Goal: Transaction & Acquisition: Purchase product/service

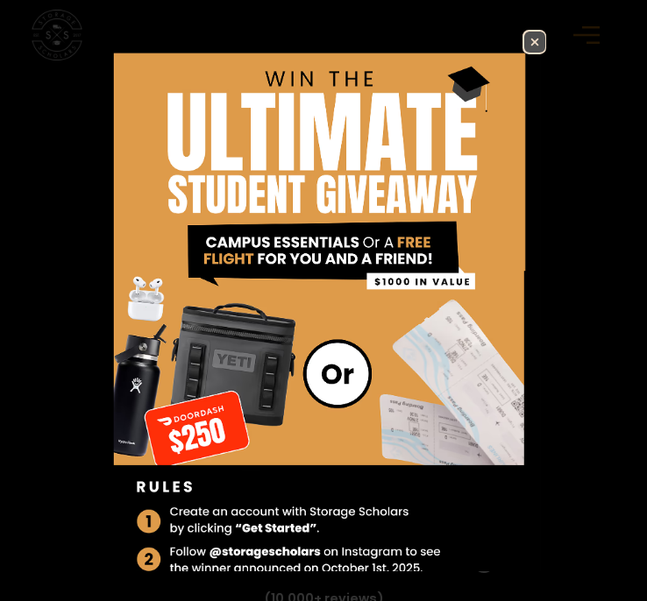
scroll to position [2886, 0]
click at [533, 46] on img at bounding box center [534, 42] width 21 height 21
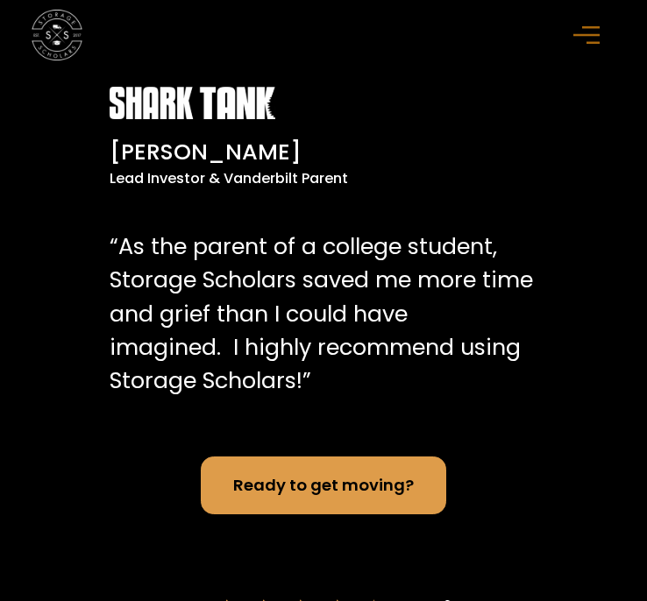
click at [587, 37] on icon "menu" at bounding box center [586, 34] width 26 height 19
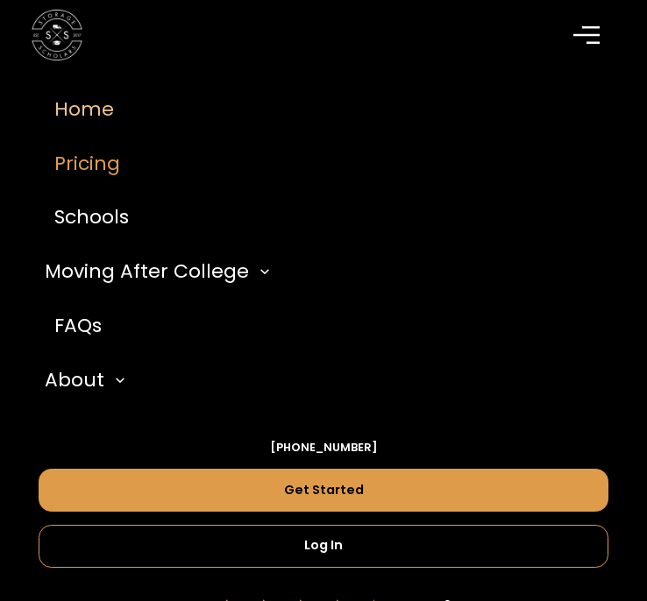
click at [99, 154] on link "Pricing" at bounding box center [324, 164] width 570 height 54
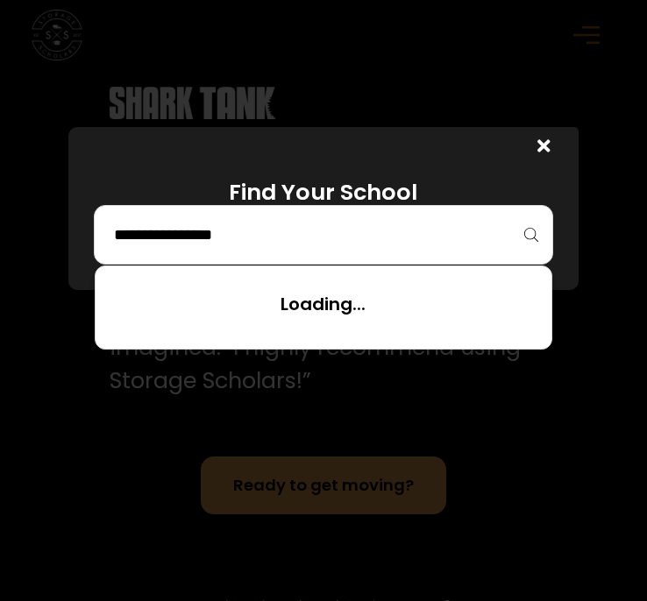
click at [211, 230] on input "search" at bounding box center [322, 235] width 421 height 30
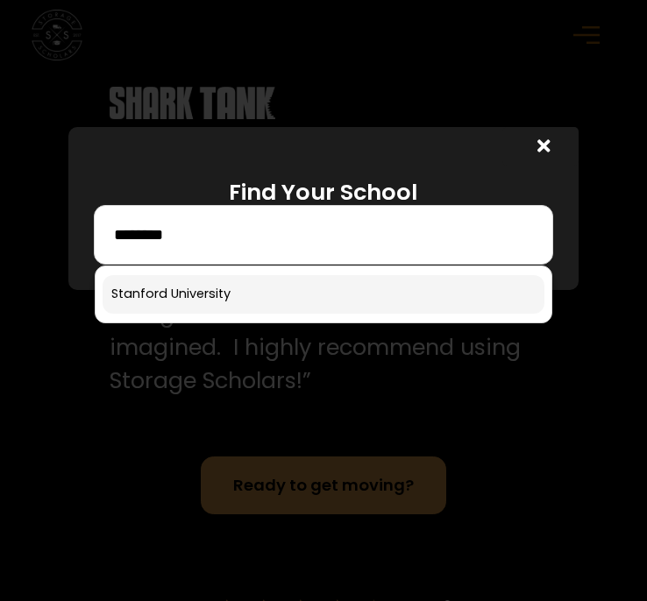
type input "********"
click at [235, 289] on link at bounding box center [323, 294] width 441 height 39
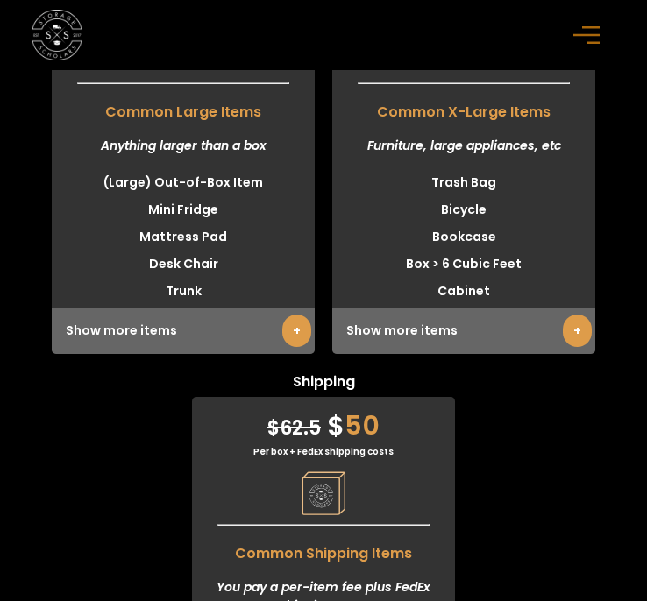
scroll to position [7812, 0]
